Goal: Book appointment/travel/reservation

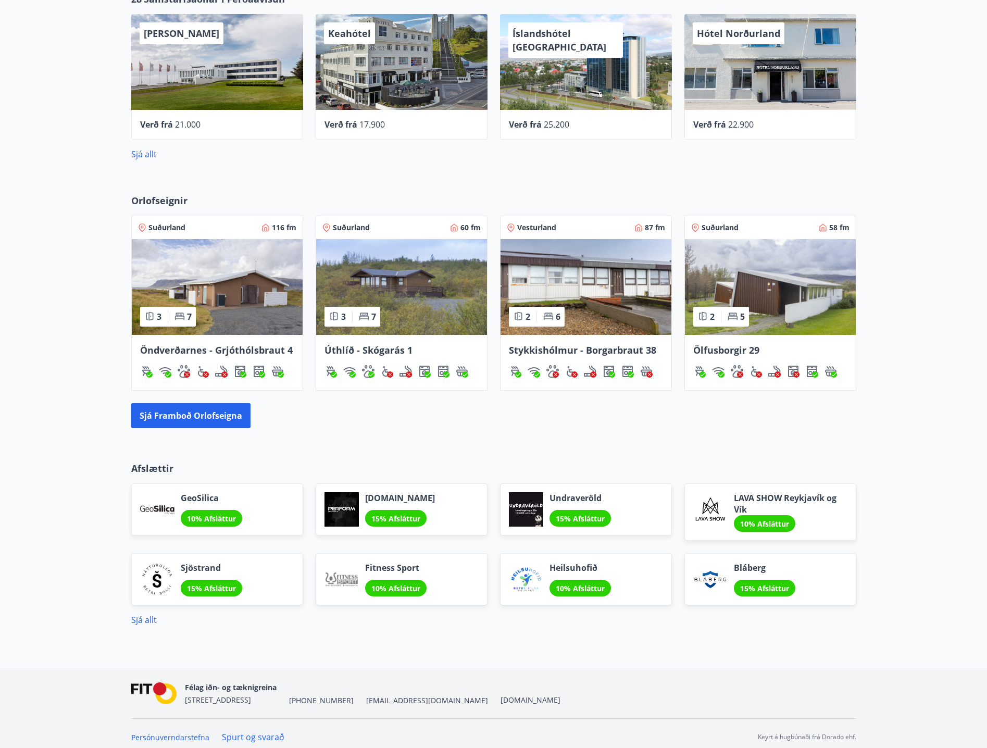
scroll to position [593, 0]
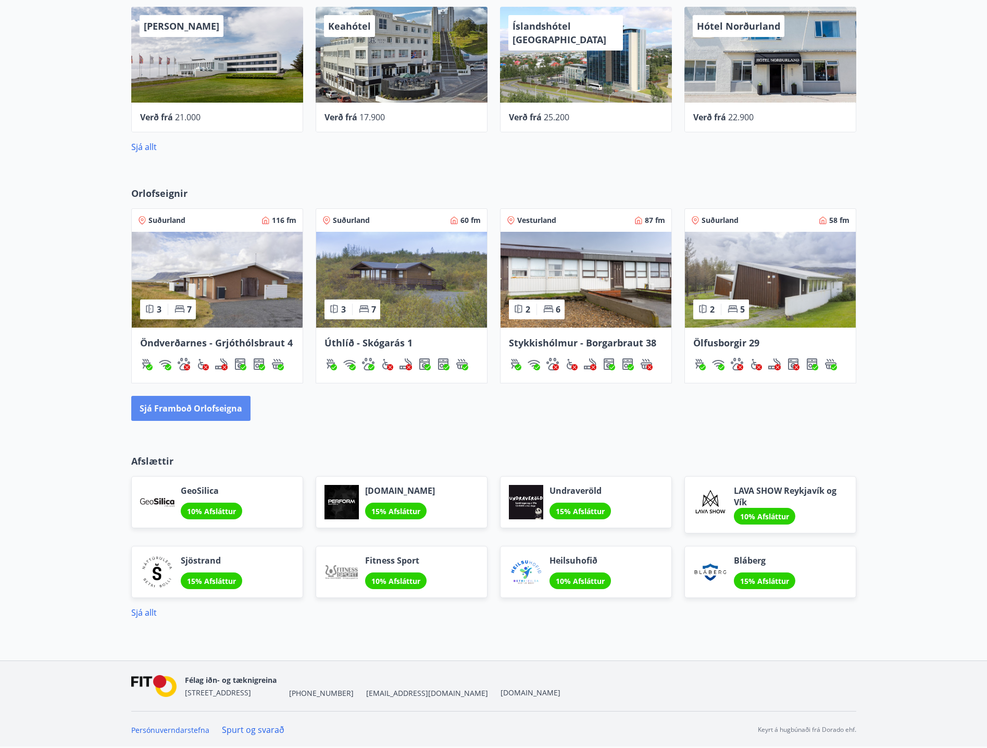
click at [189, 417] on button "Sjá framboð orlofseigna" at bounding box center [190, 408] width 119 height 25
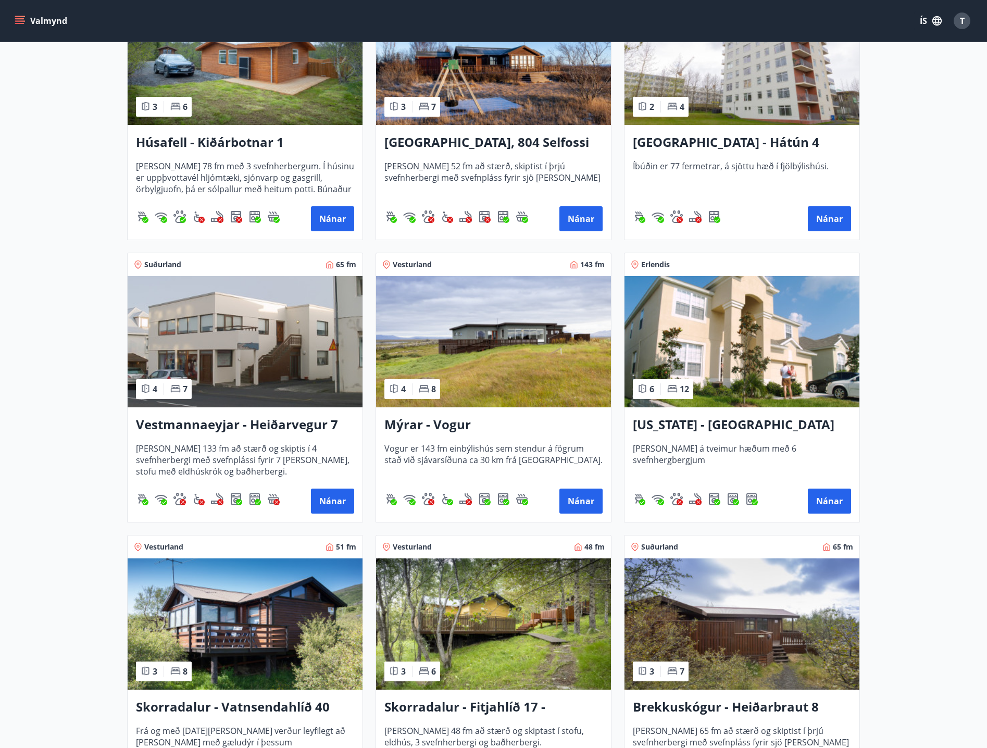
click at [261, 389] on img at bounding box center [245, 341] width 235 height 131
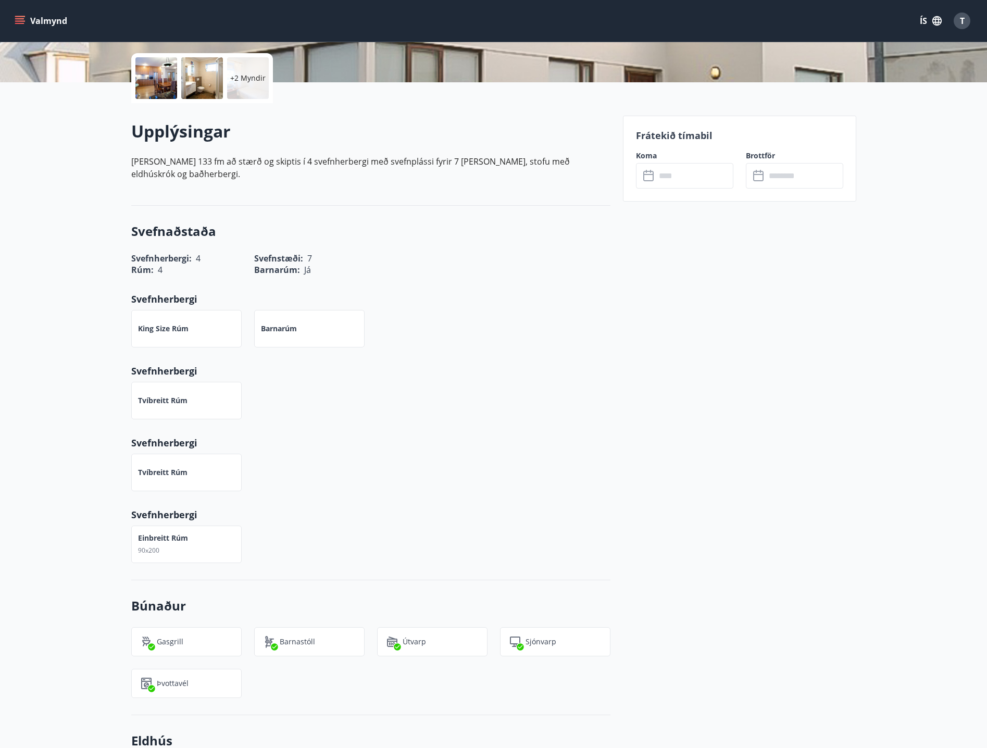
scroll to position [260, 0]
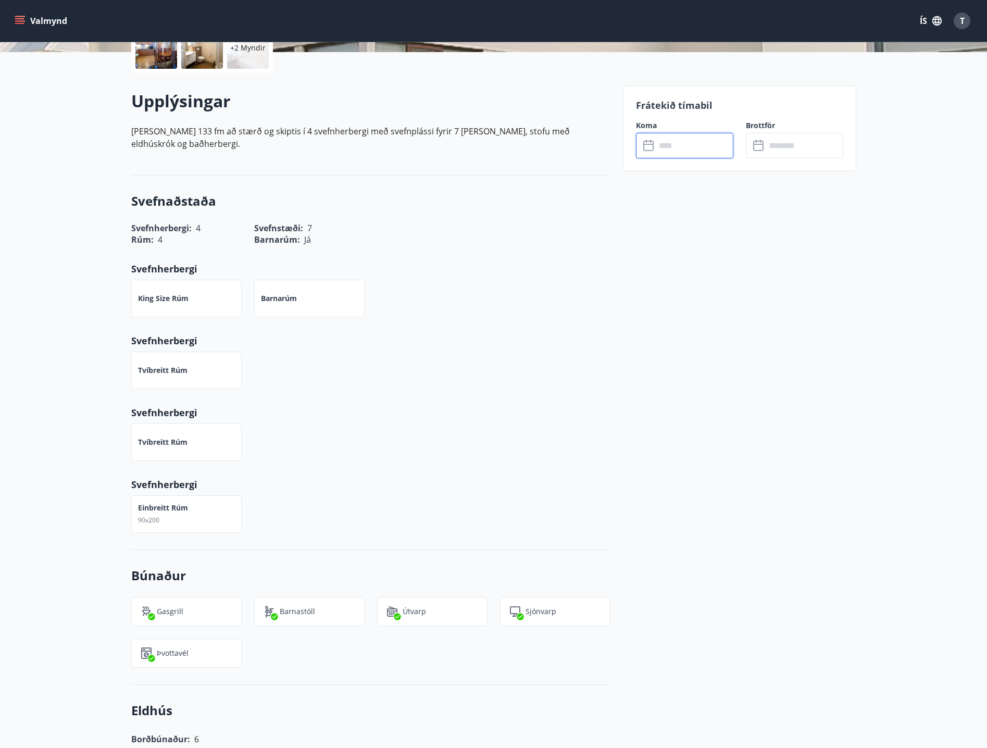
click at [688, 143] on input "text" at bounding box center [695, 146] width 78 height 26
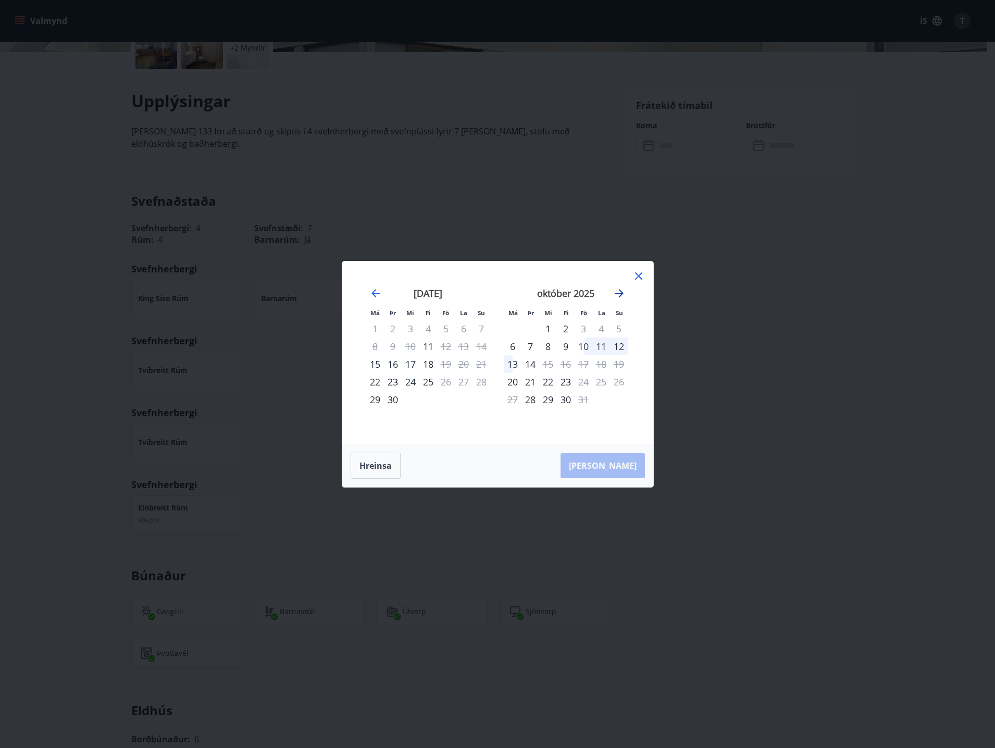
click at [617, 292] on icon "Move forward to switch to the next month." at bounding box center [619, 293] width 13 height 13
click at [583, 349] on div "7" at bounding box center [584, 347] width 18 height 18
click at [622, 347] on div "9" at bounding box center [619, 347] width 18 height 18
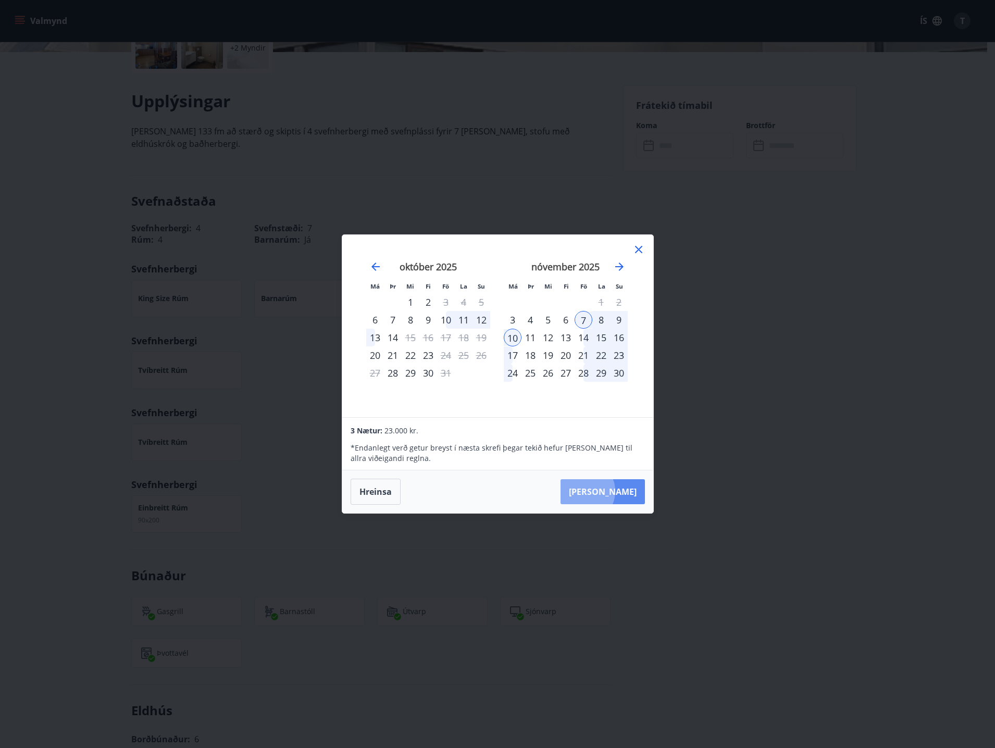
click at [614, 491] on button "Taka Frá" at bounding box center [603, 491] width 84 height 25
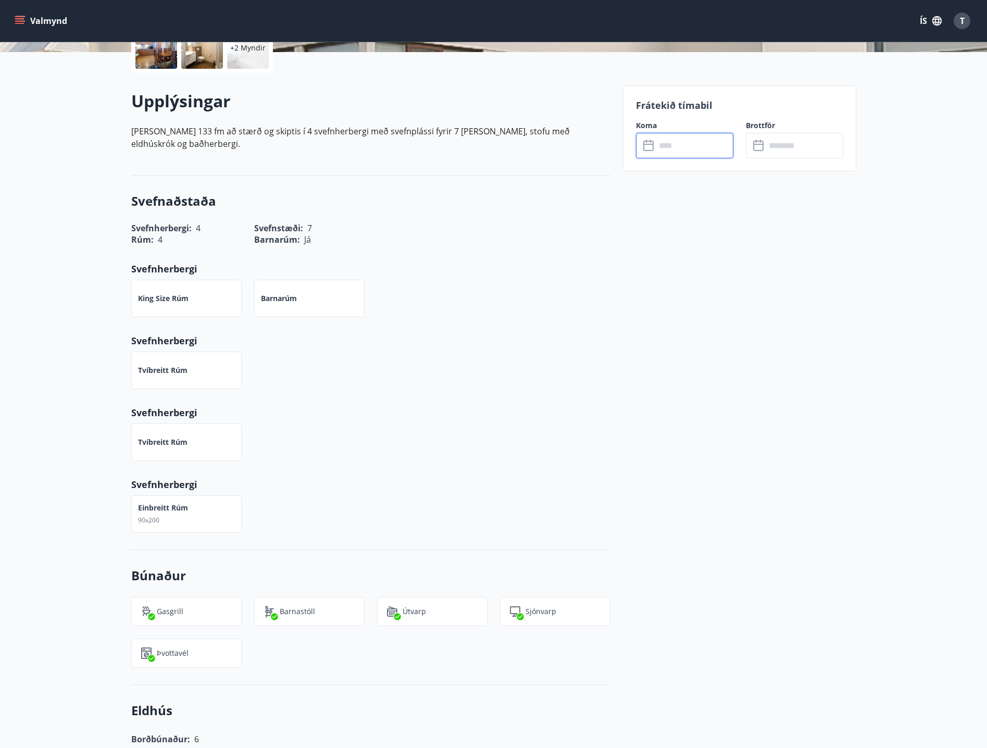
type input "******"
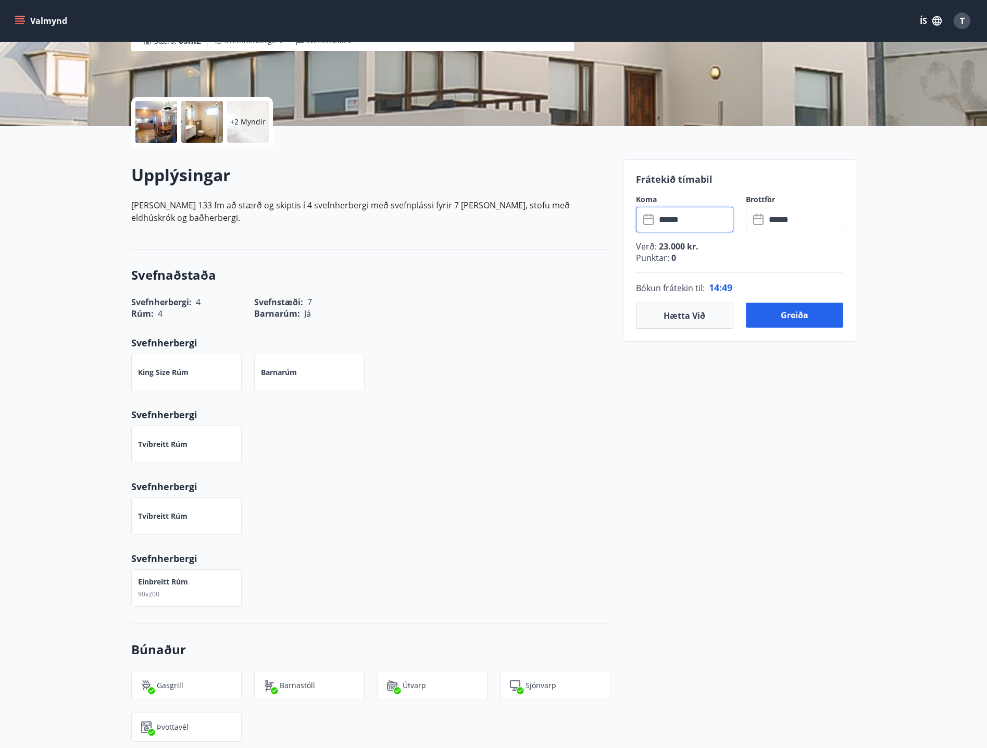
scroll to position [0, 0]
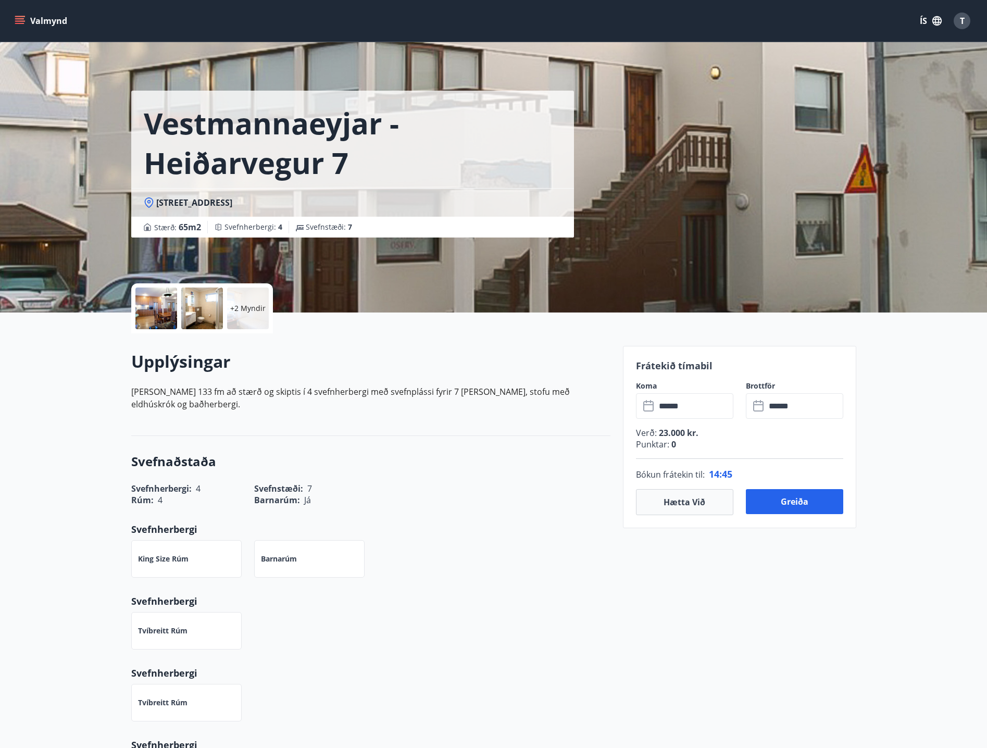
click at [677, 431] on span "23.000 kr." at bounding box center [678, 432] width 42 height 11
click at [729, 440] on p "Punktar : 0" at bounding box center [739, 444] width 207 height 11
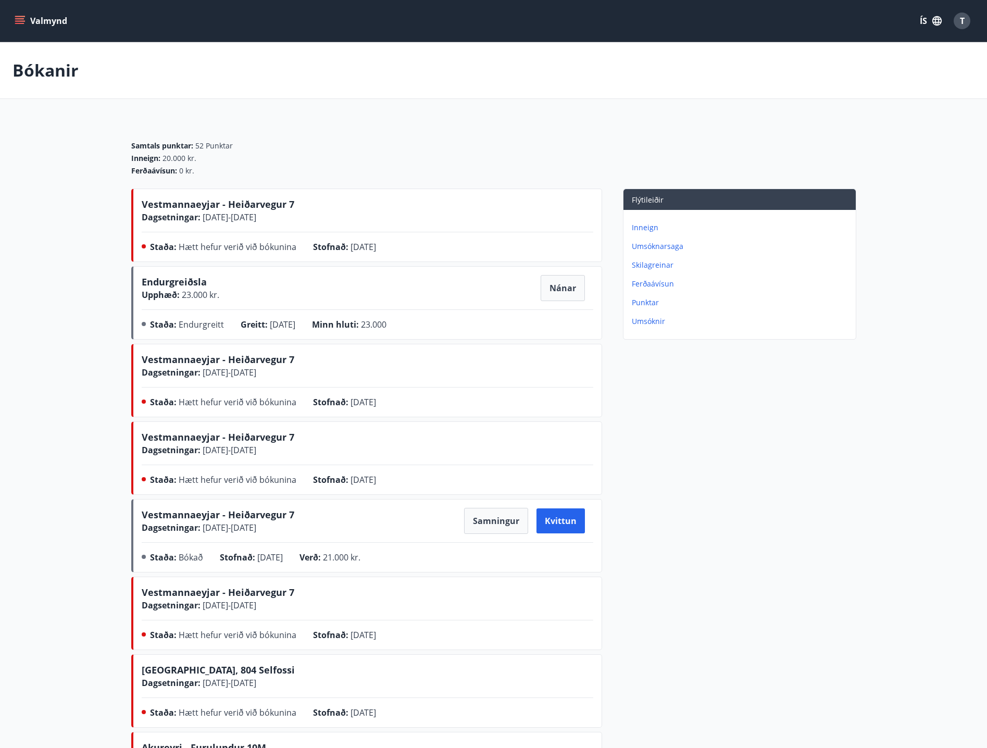
click at [100, 250] on main "Bókanir Samtals punktar : 52 Punktar Inneign : 20.000 kr. Ferðaávísun : 0 kr. V…" at bounding box center [493, 503] width 987 height 923
